Goal: Task Accomplishment & Management: Manage account settings

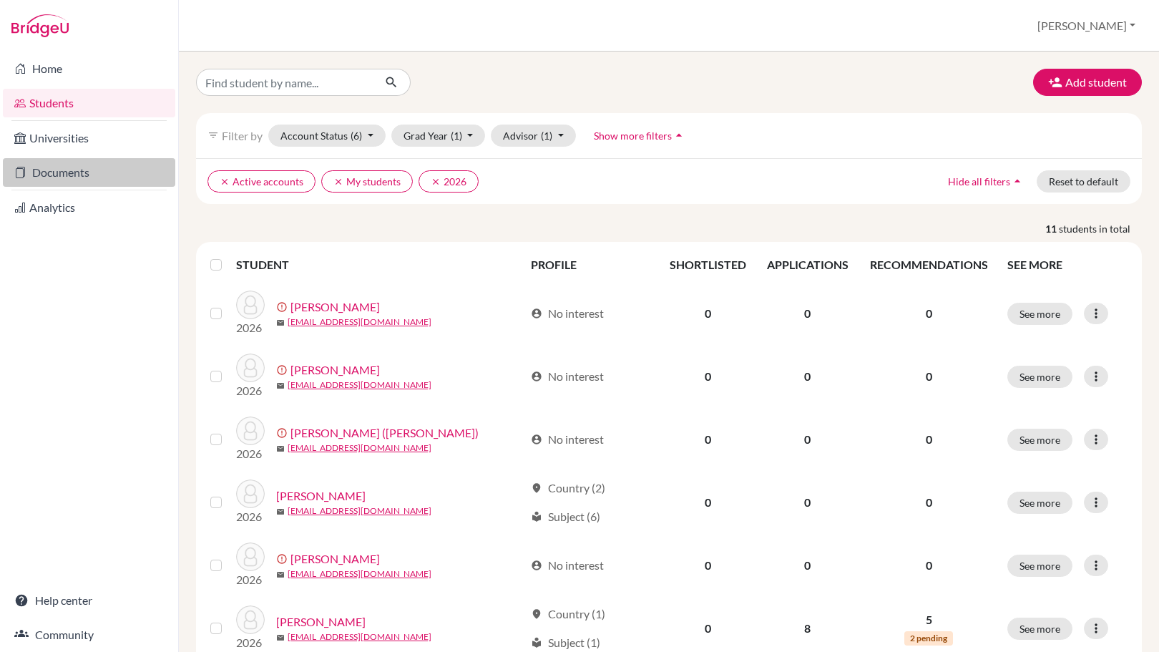
click at [77, 182] on link "Documents" at bounding box center [89, 172] width 172 height 29
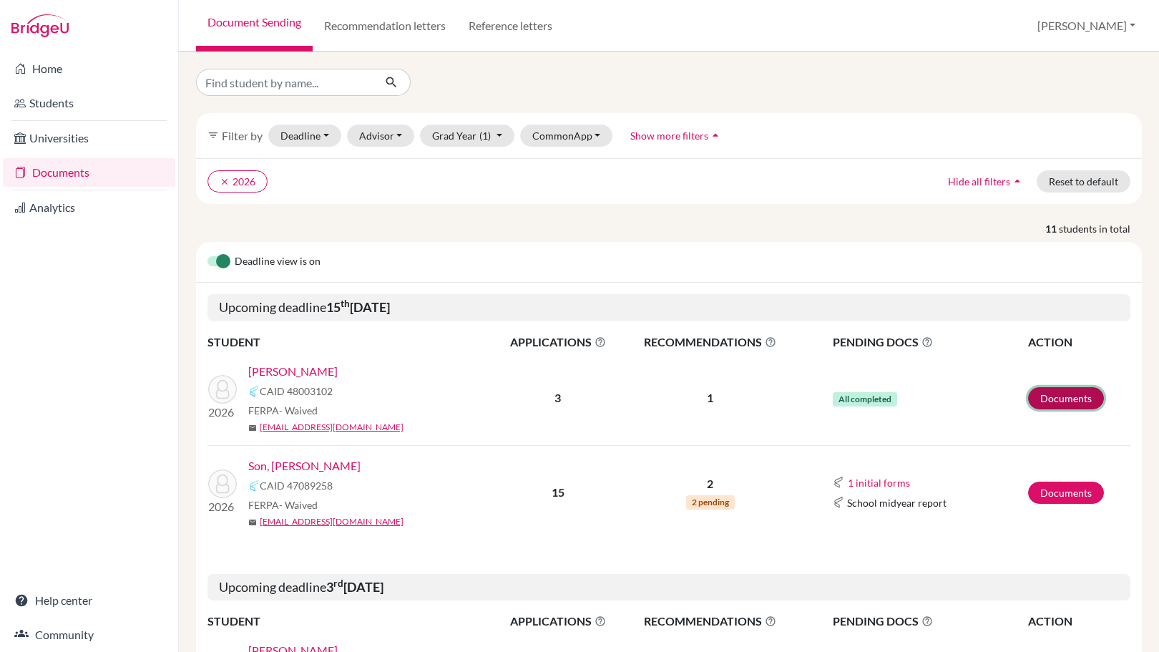
click at [1043, 406] on link "Documents" at bounding box center [1066, 398] width 76 height 22
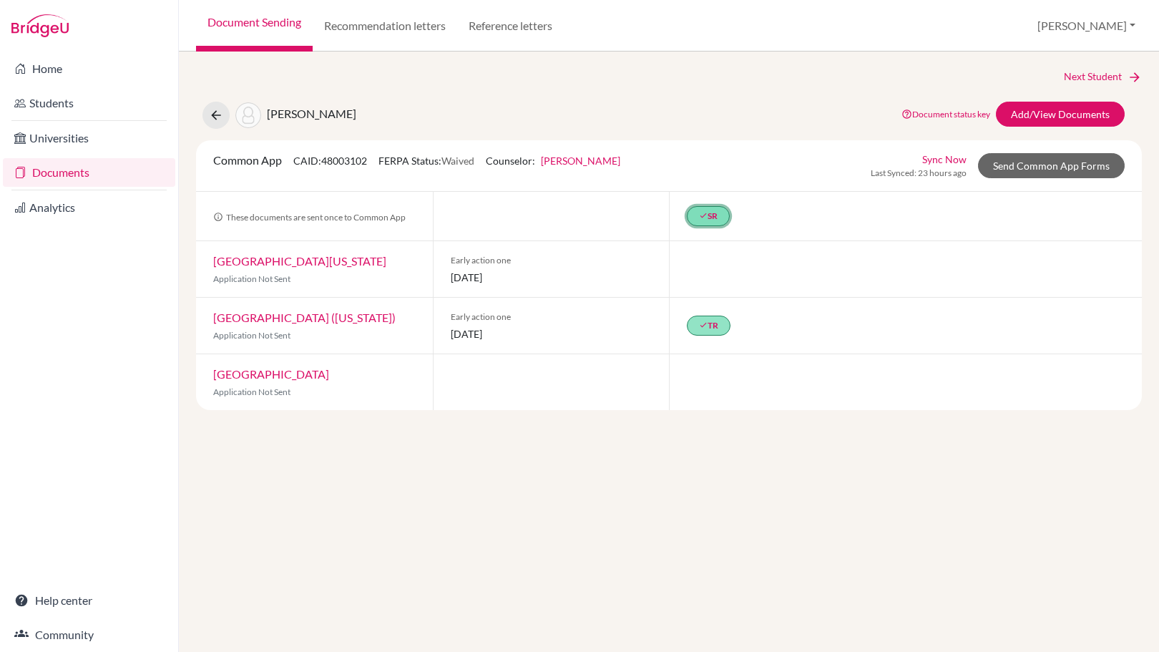
click at [715, 218] on link "done SR" at bounding box center [708, 216] width 43 height 20
click at [725, 154] on link "School Details PDF" at bounding box center [698, 156] width 86 height 12
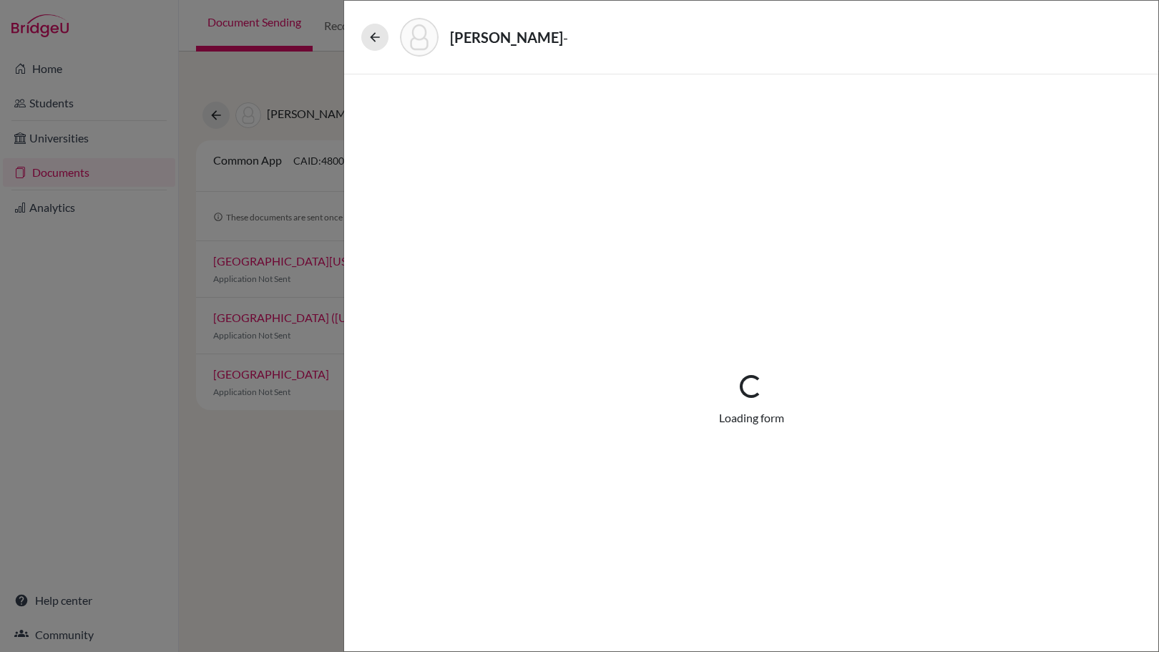
select select "1"
select select "690277"
select select "0"
select select "1"
select select "0"
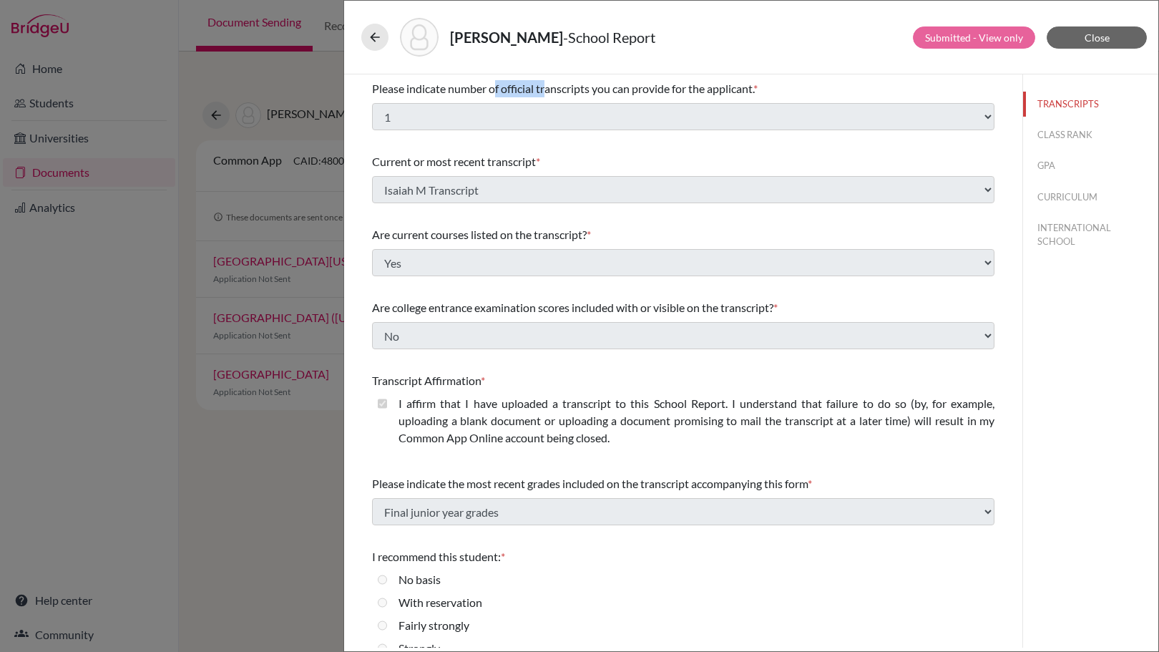
drag, startPoint x: 494, startPoint y: 87, endPoint x: 546, endPoint y: 87, distance: 52.2
click at [546, 87] on span "Please indicate number of official transcripts you can provide for the applican…" at bounding box center [562, 89] width 381 height 14
click at [371, 31] on icon at bounding box center [375, 37] width 14 height 14
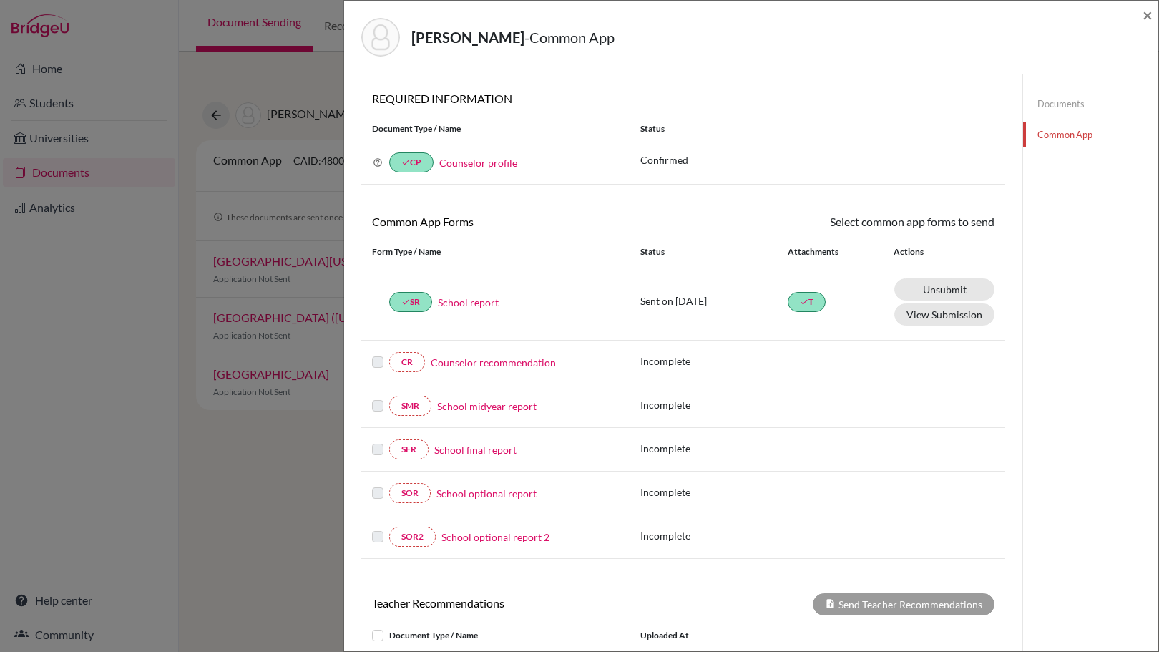
click at [290, 287] on div "McCullough, Isaiah - Common App × × REQUIRED INFORMATION Document Type / Name S…" at bounding box center [579, 326] width 1159 height 652
click at [1147, 16] on span "×" at bounding box center [1147, 14] width 10 height 21
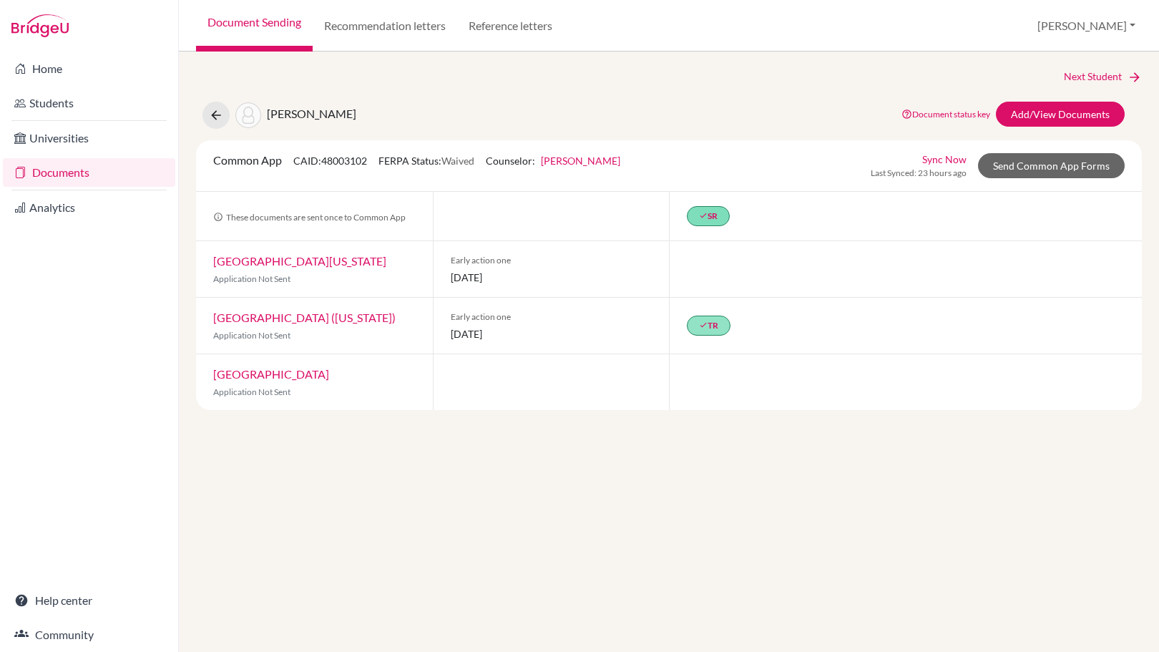
click at [280, 317] on link "Wheaton College (Illinois)" at bounding box center [304, 317] width 182 height 14
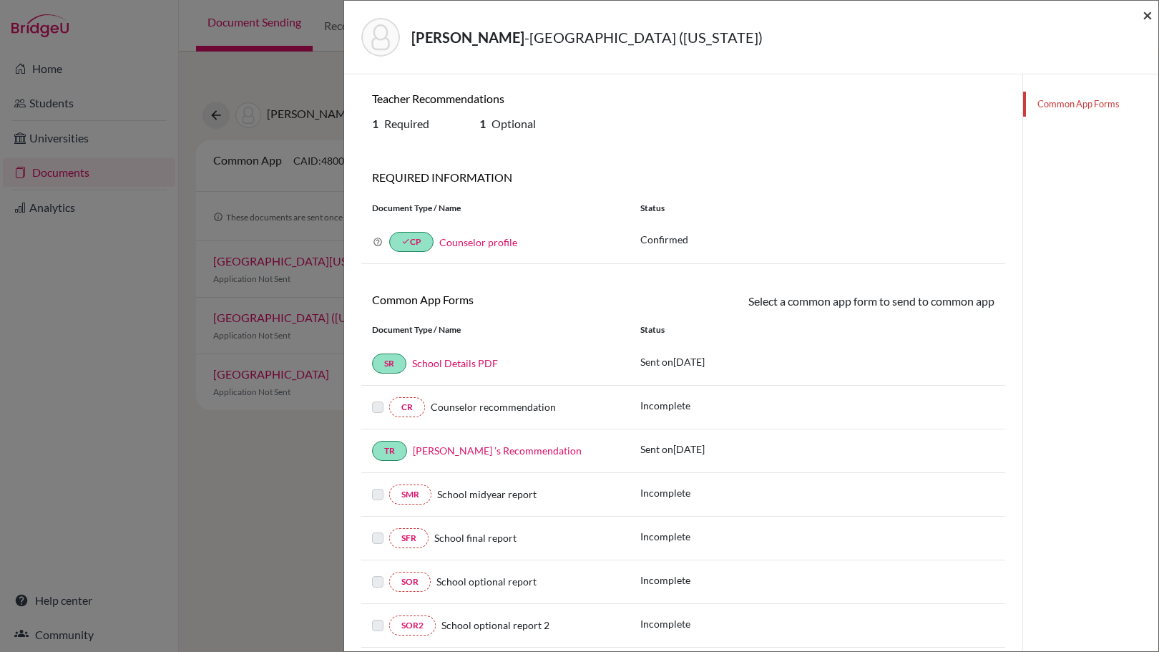
click at [1148, 12] on span "×" at bounding box center [1147, 14] width 10 height 21
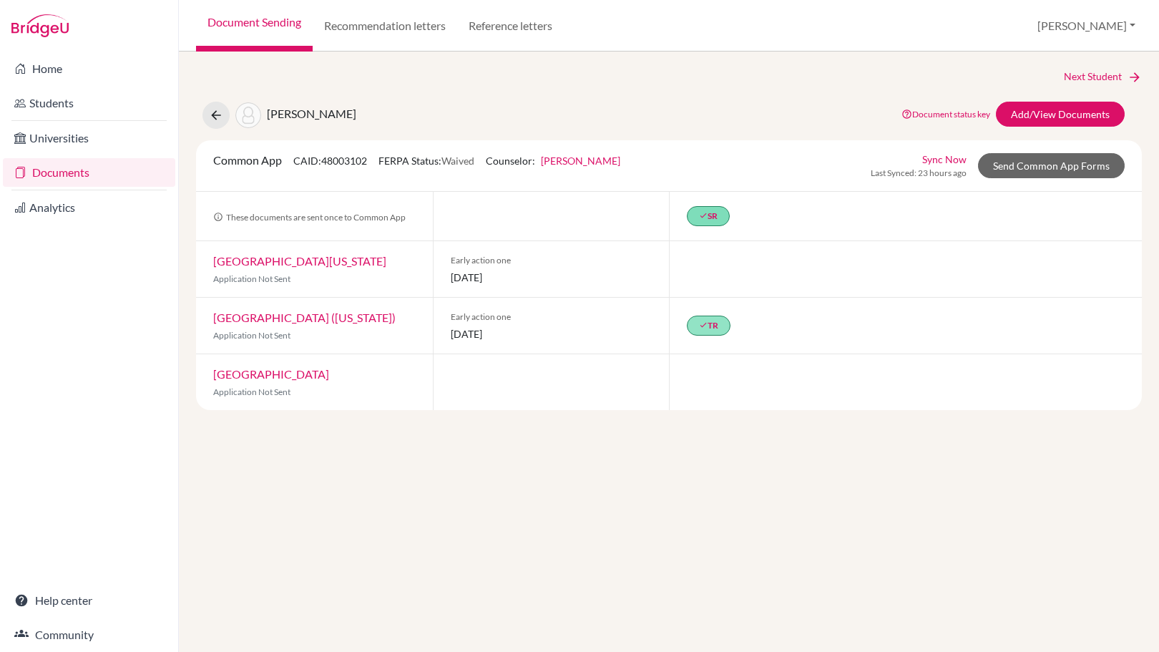
click at [304, 260] on link "University of Georgia" at bounding box center [299, 261] width 173 height 14
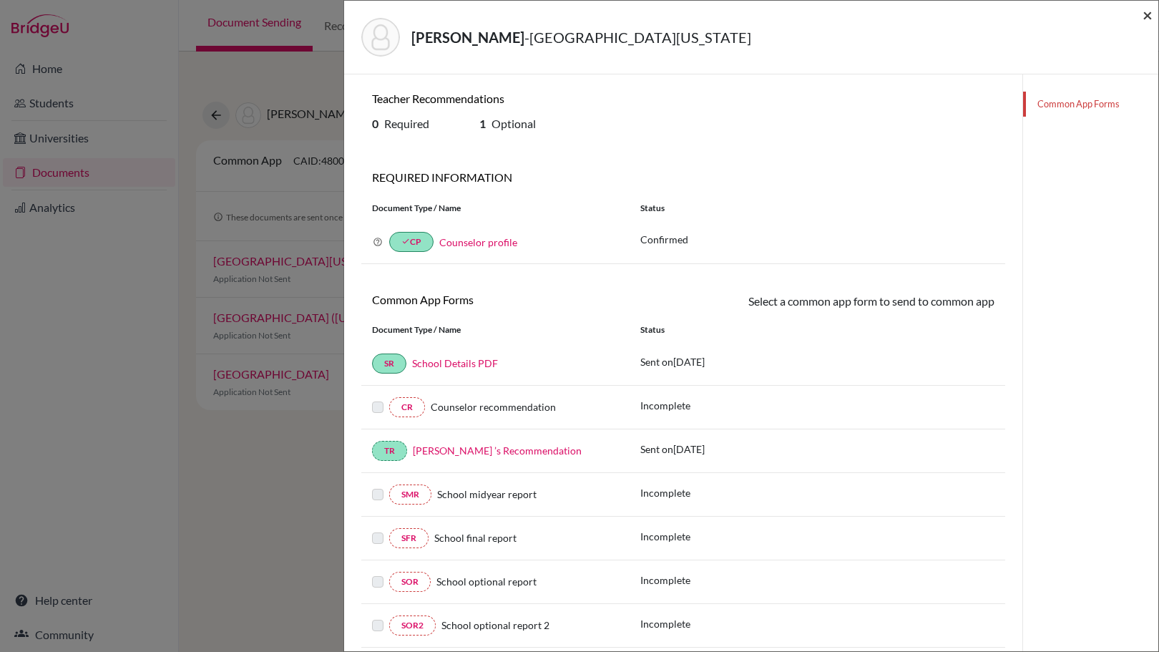
click at [1150, 21] on span "×" at bounding box center [1147, 14] width 10 height 21
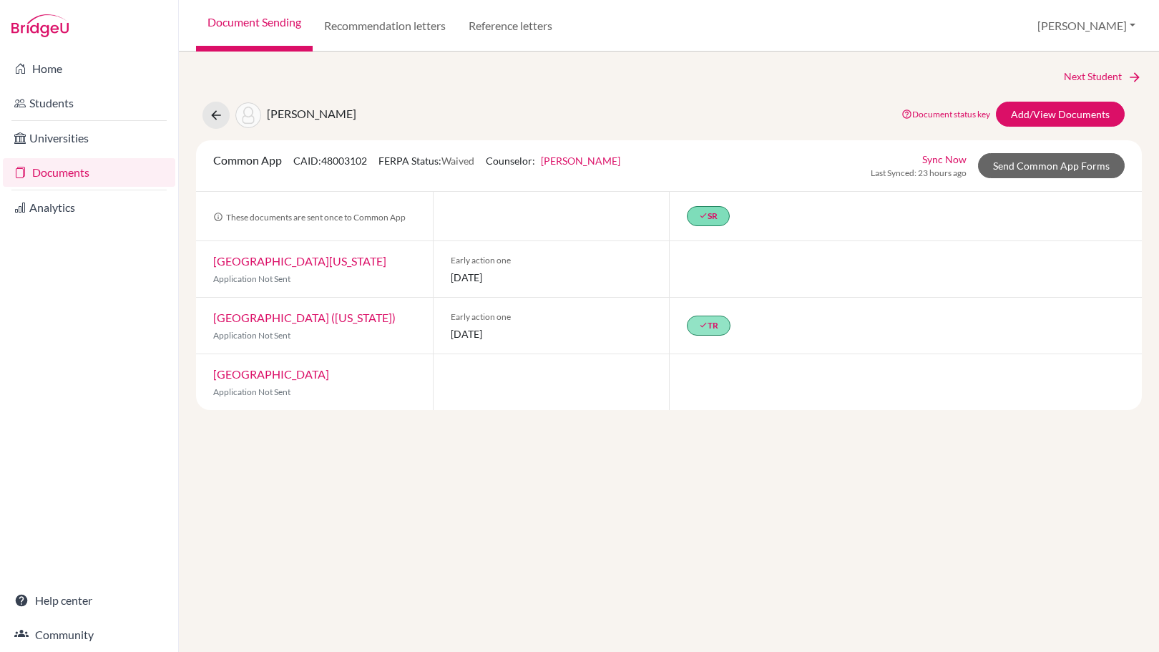
click at [242, 394] on span "Application Not Sent" at bounding box center [251, 391] width 77 height 11
click at [249, 381] on div "Baylor University Application Not Sent" at bounding box center [314, 382] width 237 height 56
click at [254, 369] on link "Baylor University" at bounding box center [271, 374] width 116 height 14
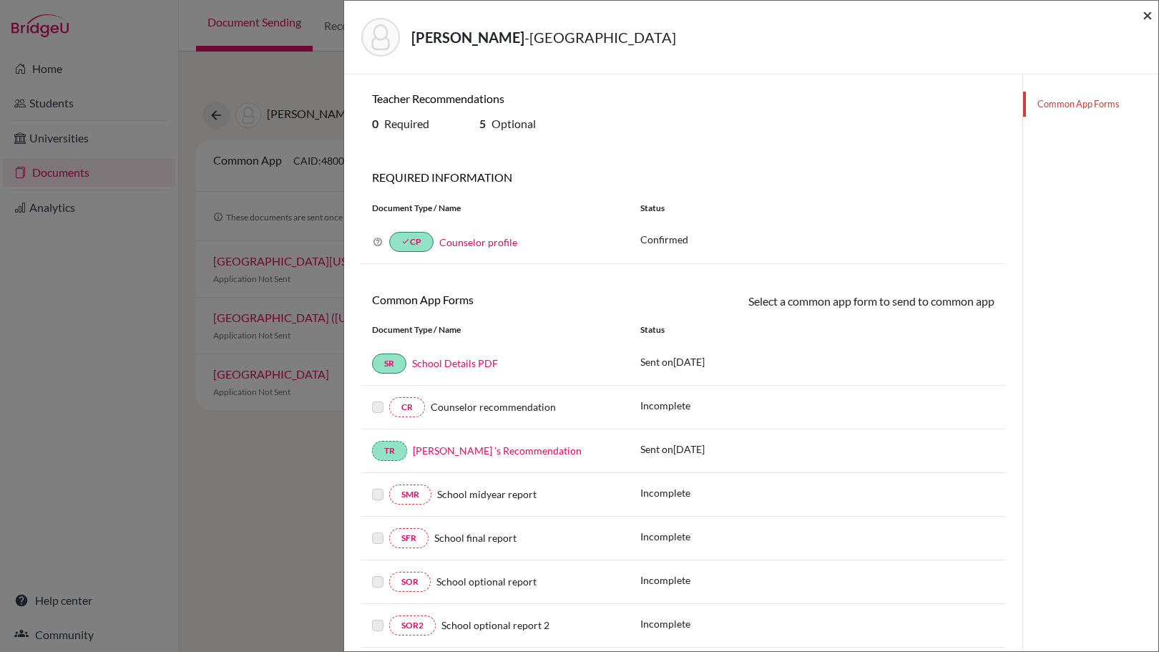
click at [1147, 15] on span "×" at bounding box center [1147, 14] width 10 height 21
